Goal: Information Seeking & Learning: Learn about a topic

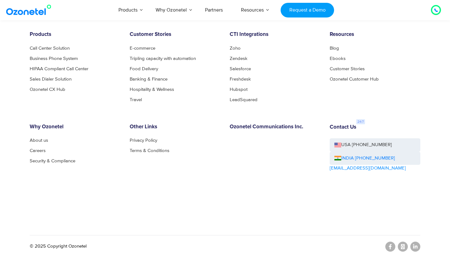
scroll to position [3415, 0]
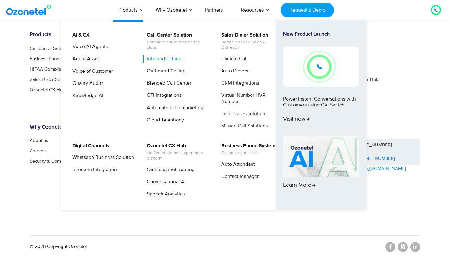
click at [152, 57] on link "Inbound Calling" at bounding box center [163, 59] width 40 height 8
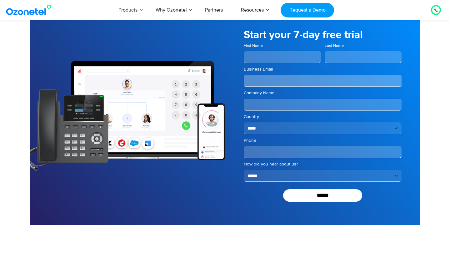
scroll to position [1400, 0]
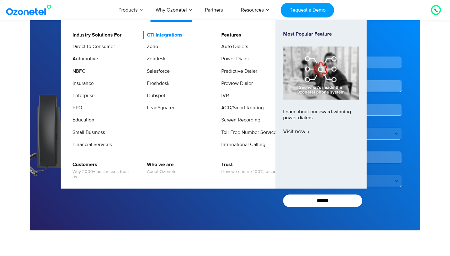
click at [164, 33] on link "CTI Integrations" at bounding box center [163, 35] width 41 height 8
